Goal: Find specific page/section: Find specific page/section

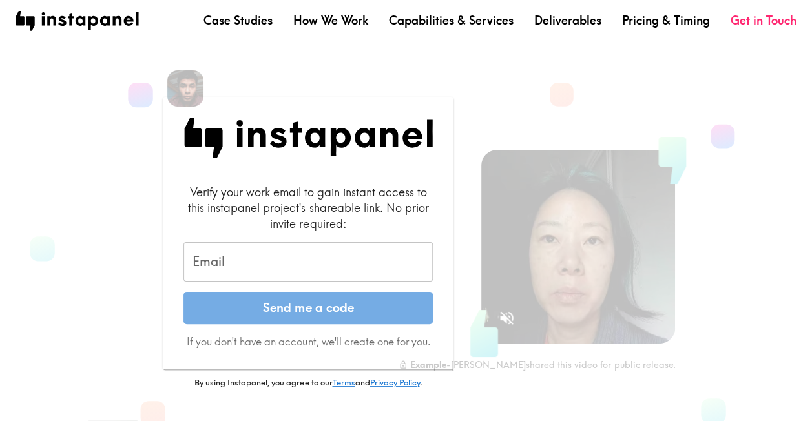
click at [342, 254] on input "Email" at bounding box center [307, 262] width 249 height 40
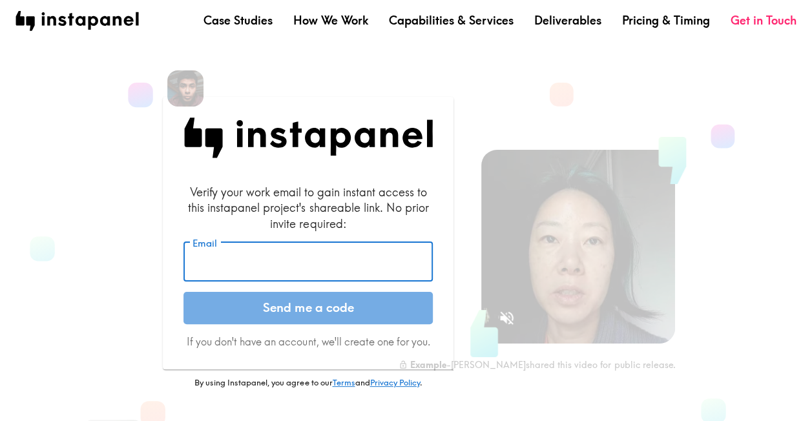
type input "[PERSON_NAME][EMAIL_ADDRESS][PERSON_NAME][DOMAIN_NAME]"
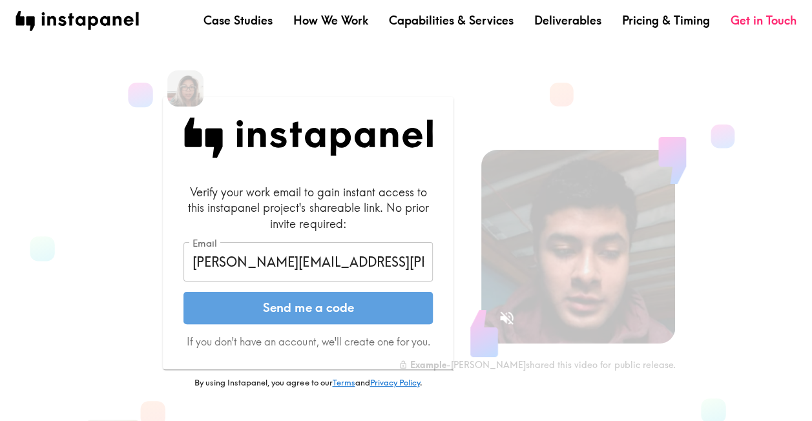
click at [270, 311] on button "Send me a code" at bounding box center [307, 308] width 249 height 32
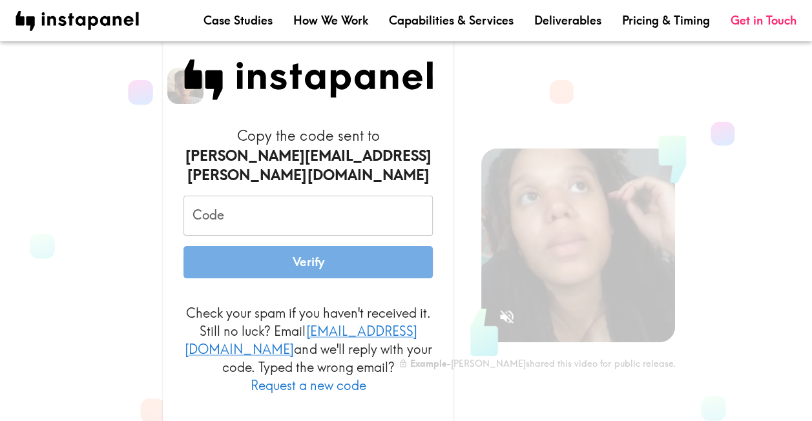
scroll to position [5, 0]
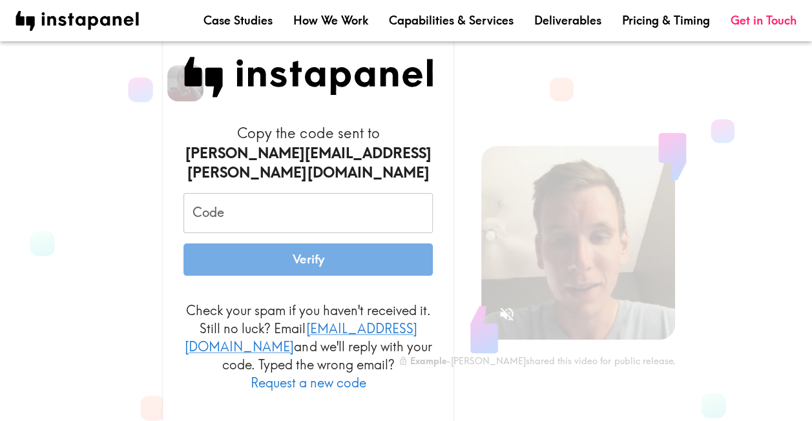
click at [328, 207] on input "Code" at bounding box center [307, 213] width 249 height 40
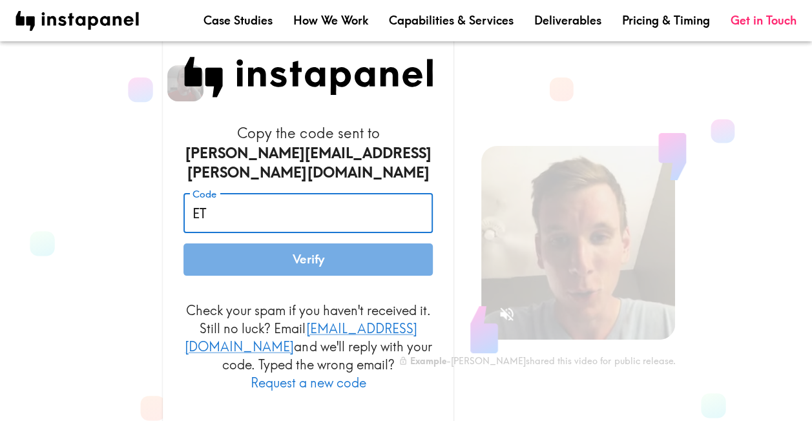
type input "E"
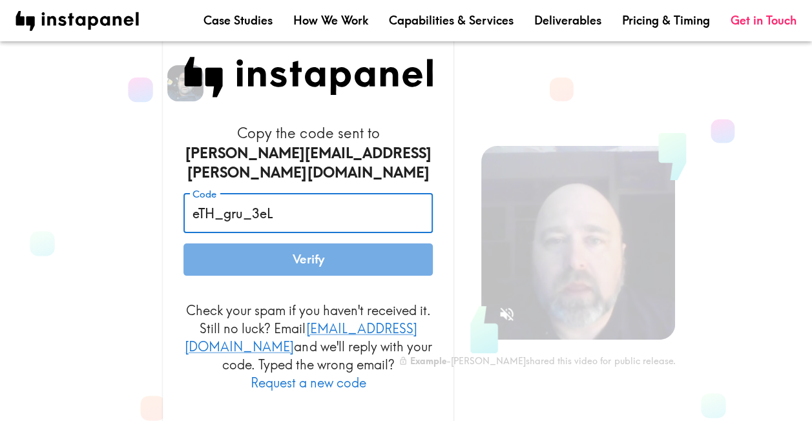
type input "eTH_gru_3eL"
click at [322, 254] on button "Verify" at bounding box center [307, 259] width 249 height 32
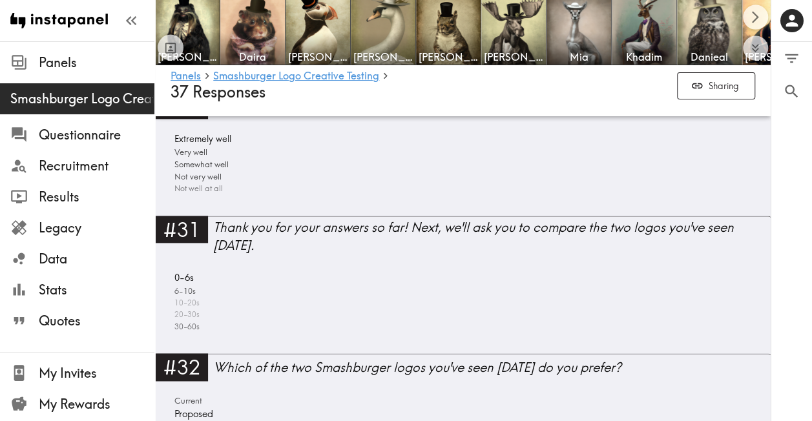
scroll to position [5694, 0]
